Goal: Information Seeking & Learning: Check status

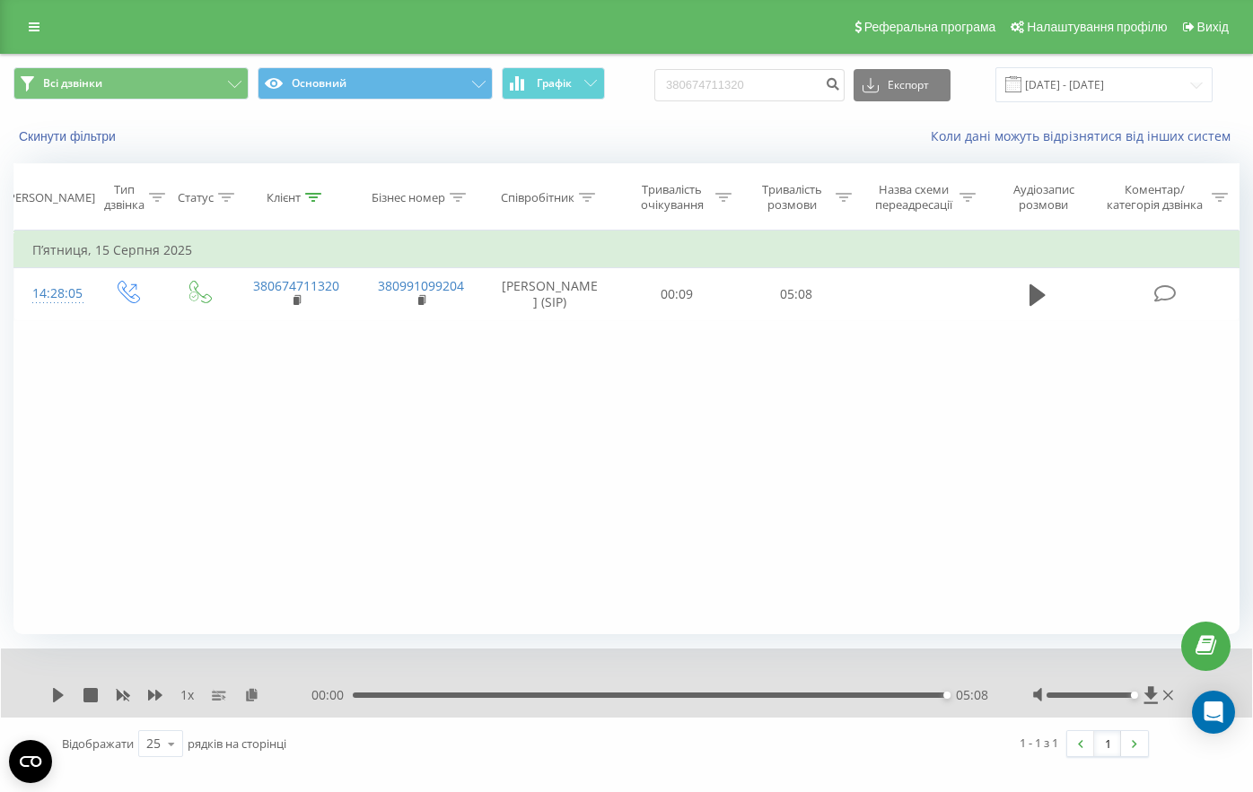
click at [43, 17] on link at bounding box center [34, 26] width 32 height 25
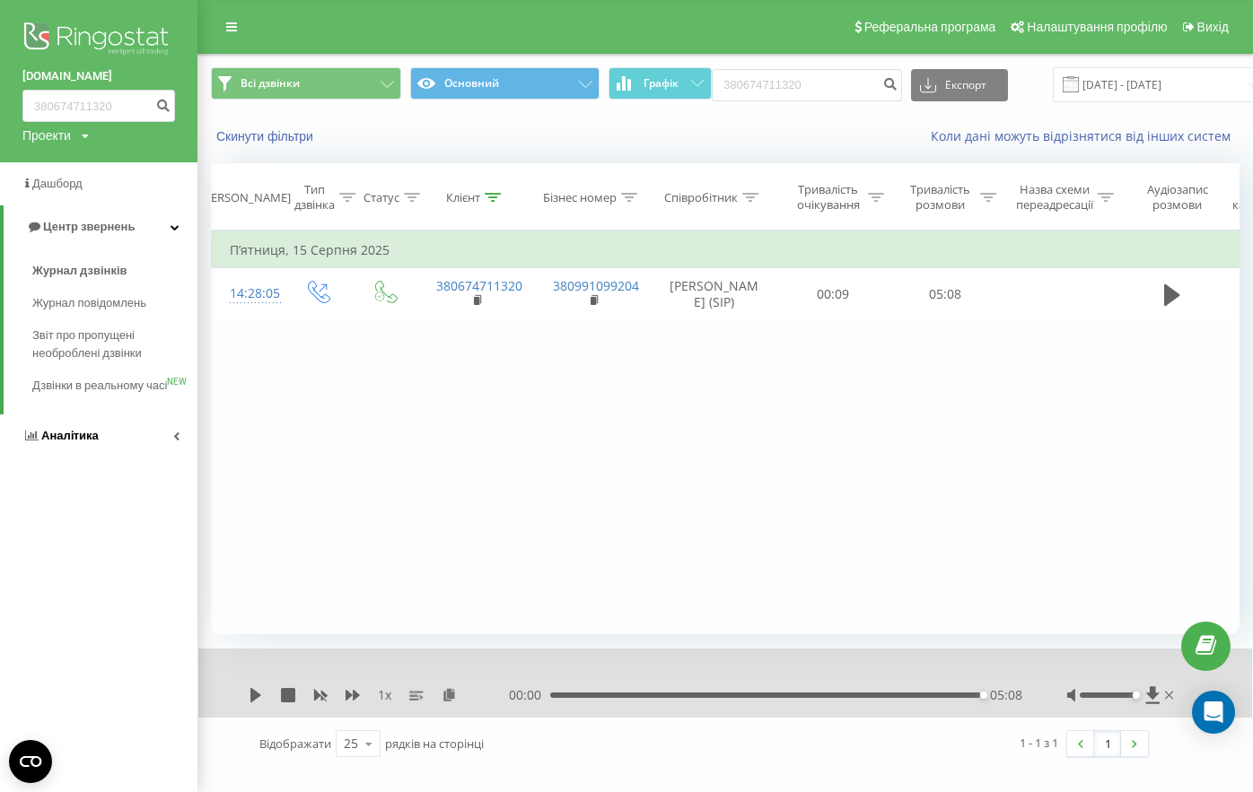
click at [72, 440] on link "Аналiтика" at bounding box center [98, 436] width 197 height 43
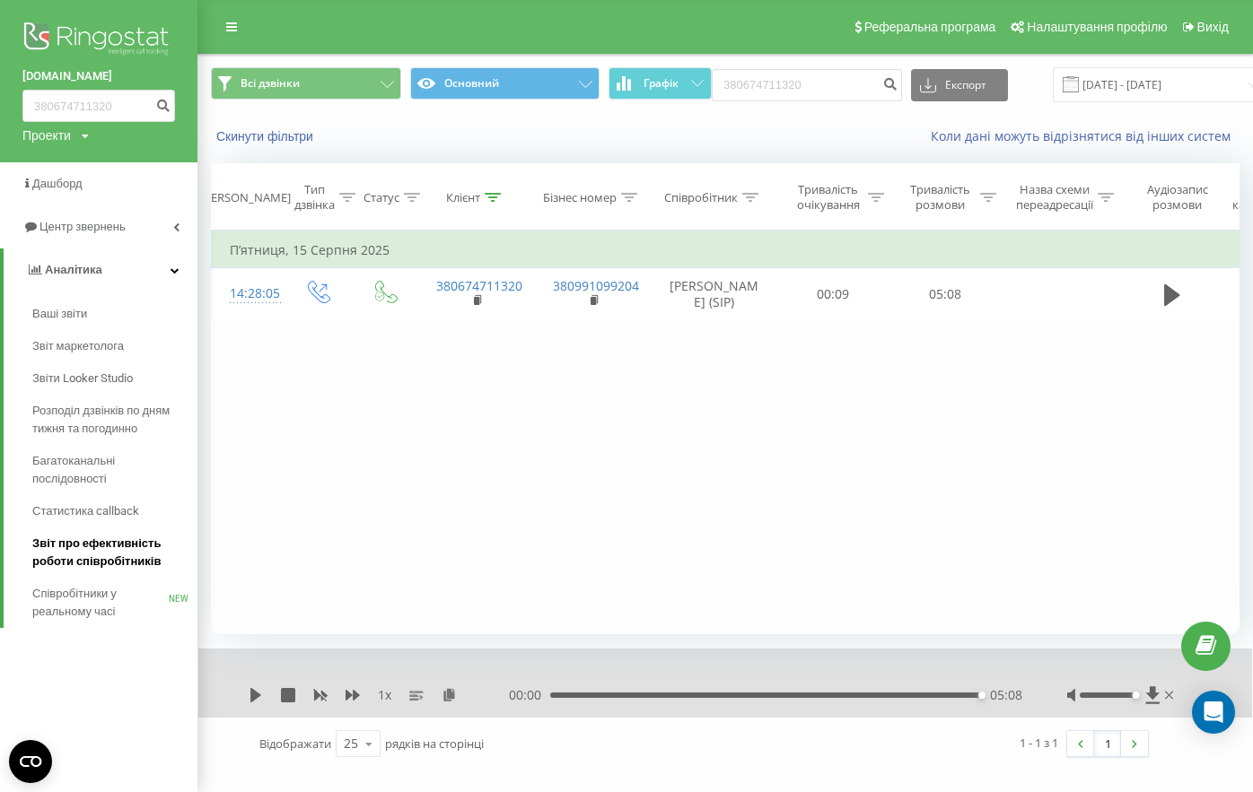
click at [95, 539] on span "Звіт про ефективність роботи співробітників" at bounding box center [110, 553] width 156 height 36
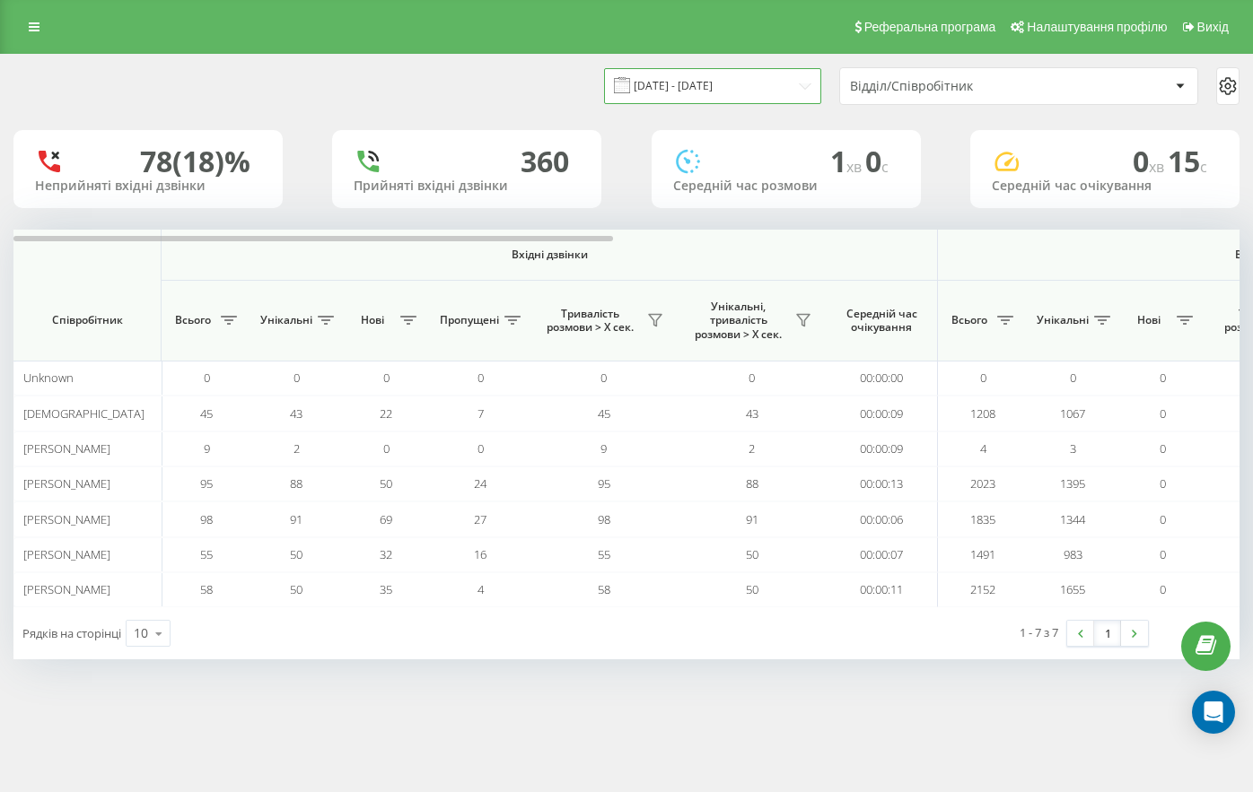
click at [652, 84] on input "20.07.2025 - 20.08.2025" at bounding box center [712, 85] width 217 height 35
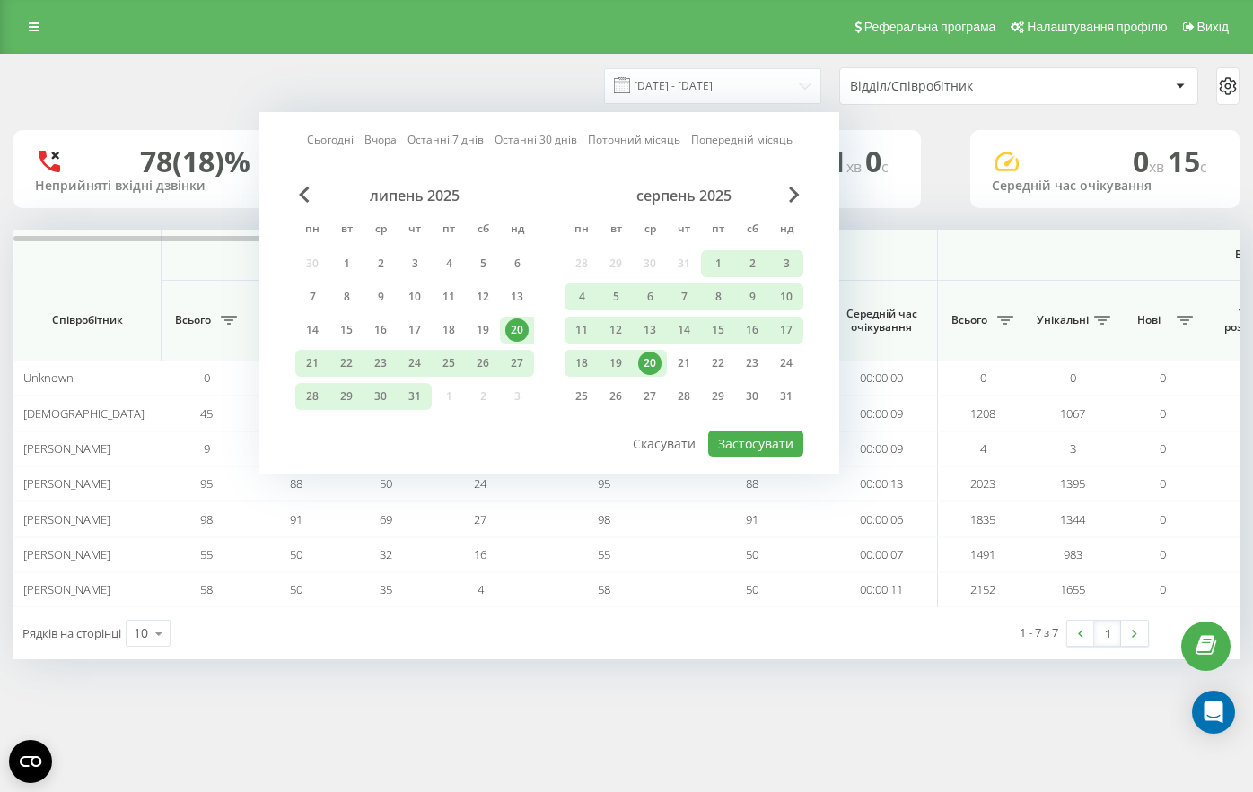
click at [647, 368] on div "20" at bounding box center [649, 363] width 23 height 23
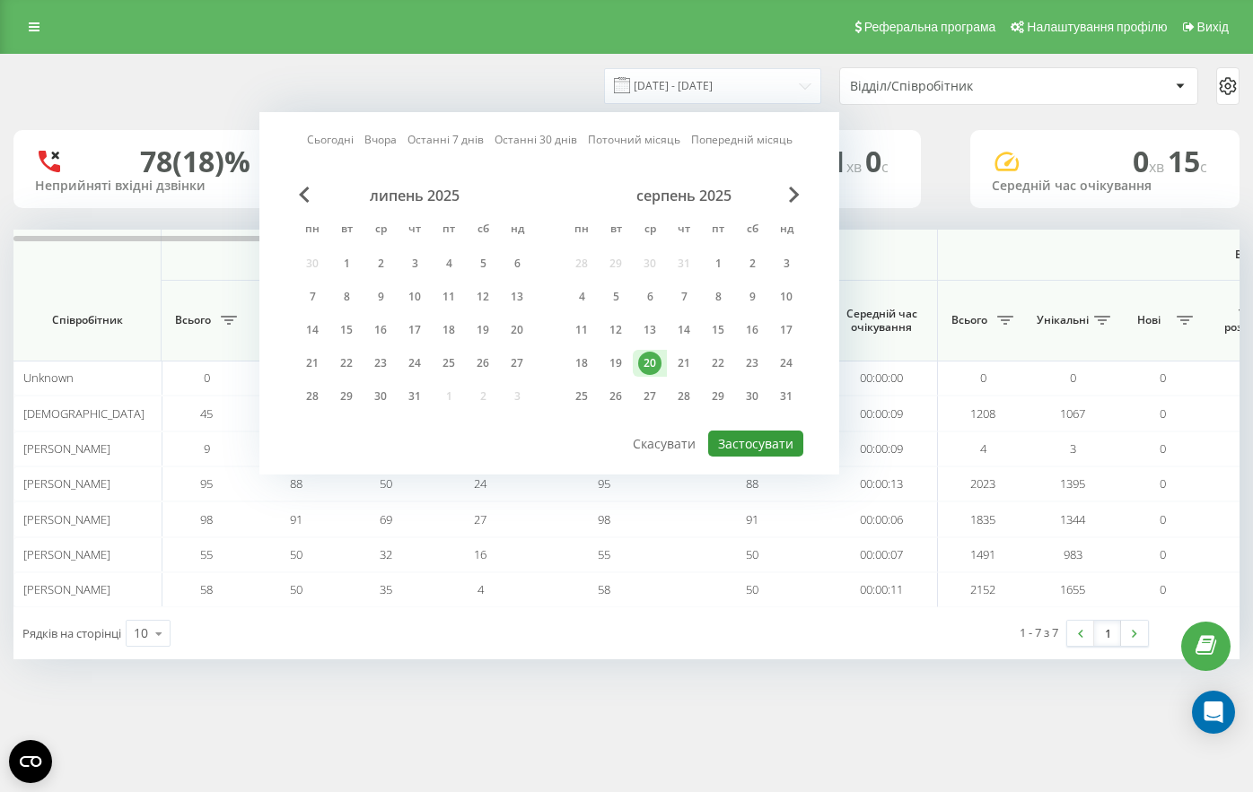
click at [744, 444] on button "Застосувати" at bounding box center [755, 444] width 95 height 26
type input "20.08.2025 - 20.08.2025"
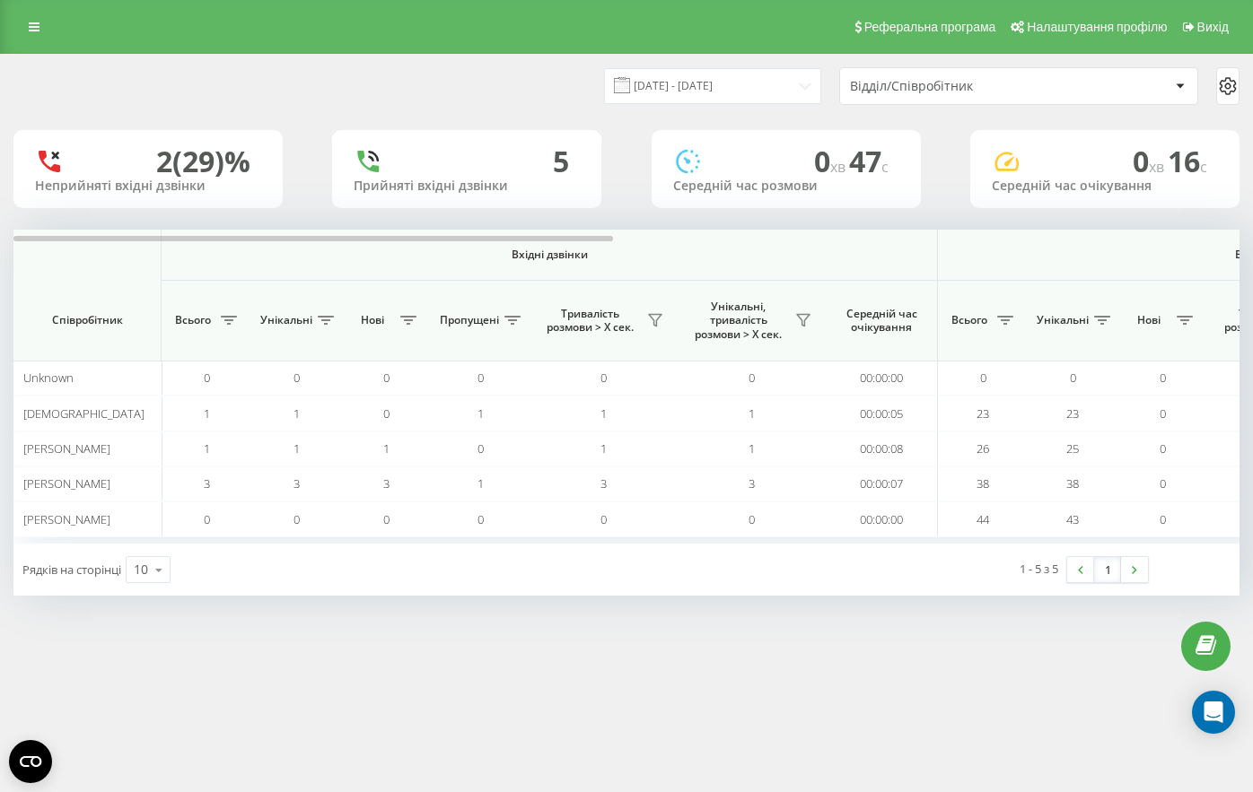
click at [740, 249] on span "Вхідні дзвінки" at bounding box center [549, 255] width 682 height 14
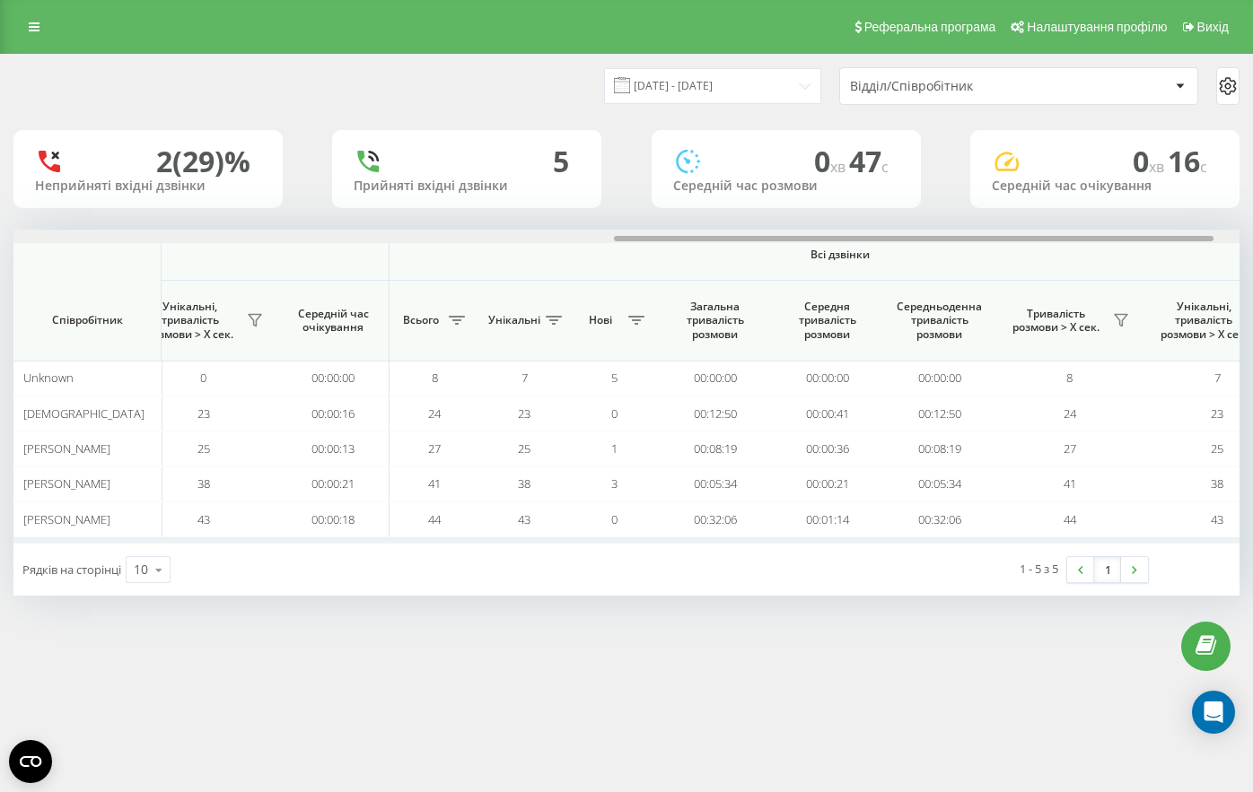
click at [764, 231] on div at bounding box center [626, 236] width 1226 height 13
click at [747, 100] on input "20.08.2025 - 20.08.2025" at bounding box center [712, 85] width 217 height 35
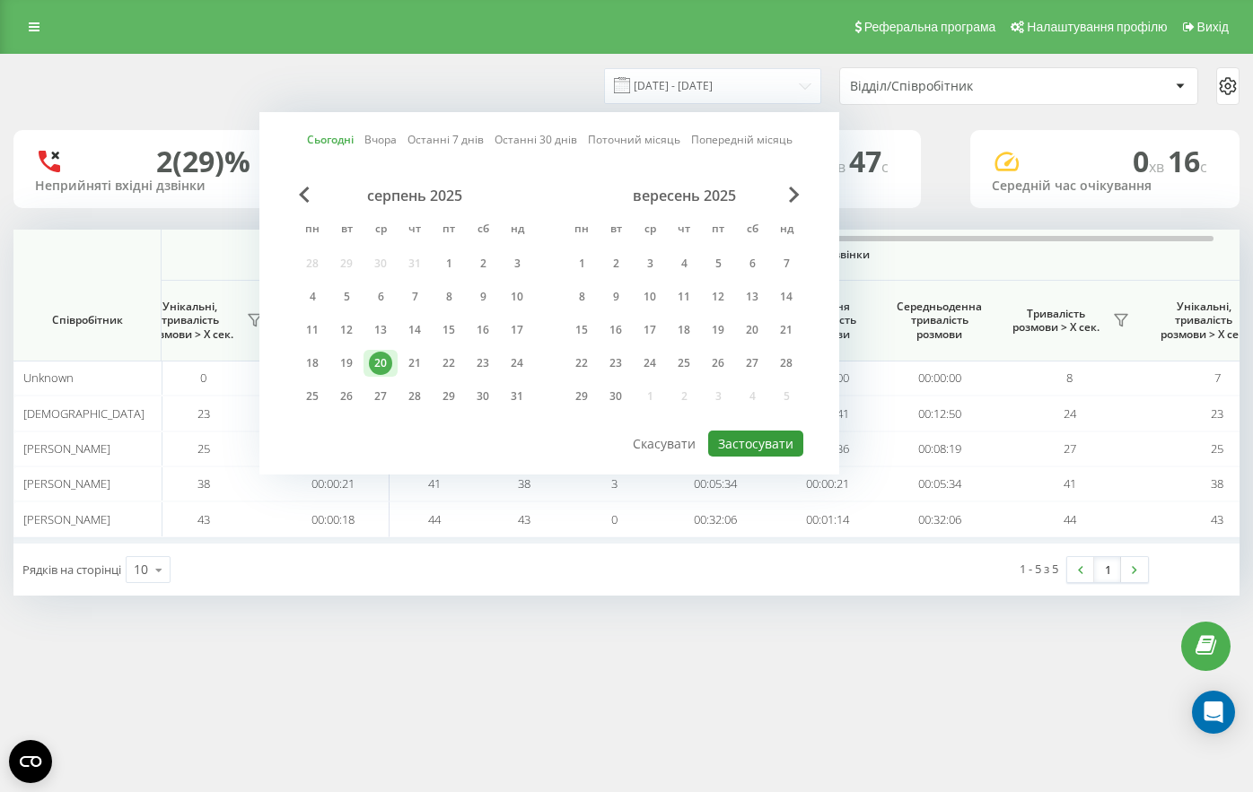
click at [748, 450] on button "Застосувати" at bounding box center [755, 444] width 95 height 26
